Goal: Transaction & Acquisition: Purchase product/service

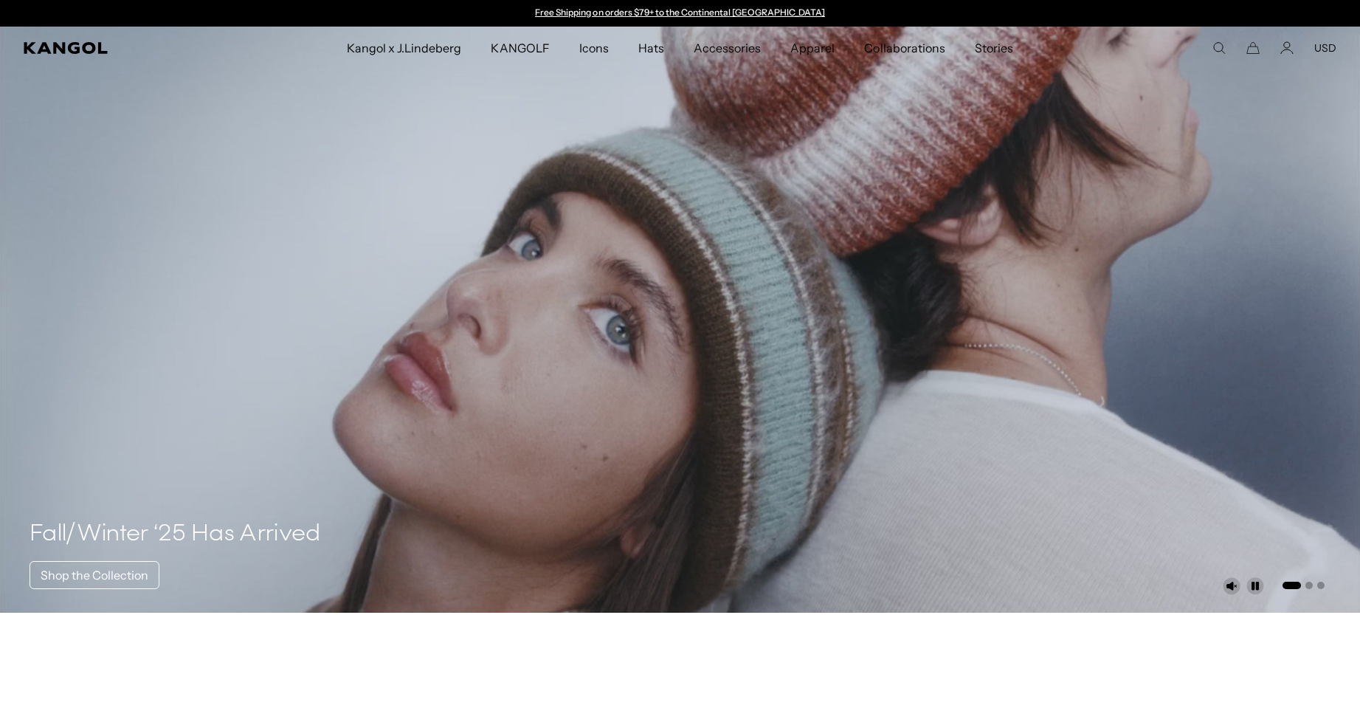
click at [1221, 47] on icon "Search here" at bounding box center [1219, 47] width 13 height 13
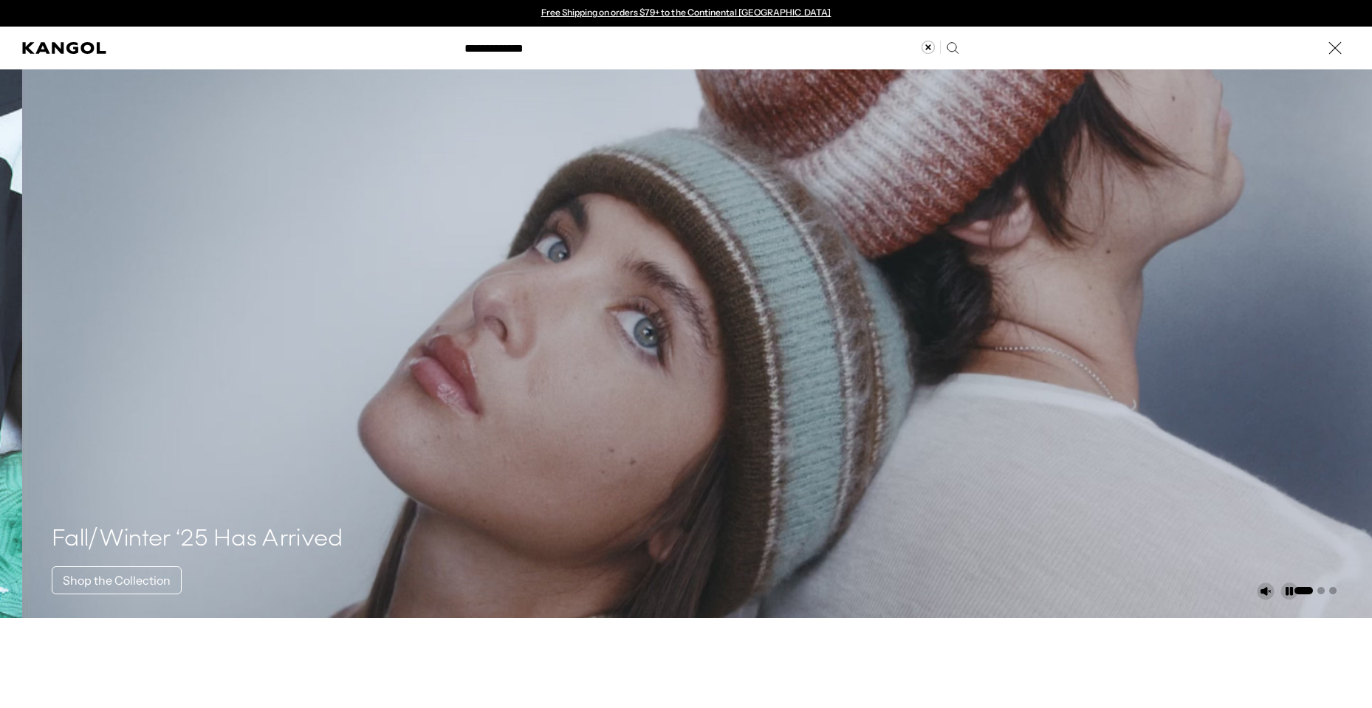
type input "**********"
